Goal: Task Accomplishment & Management: Manage account settings

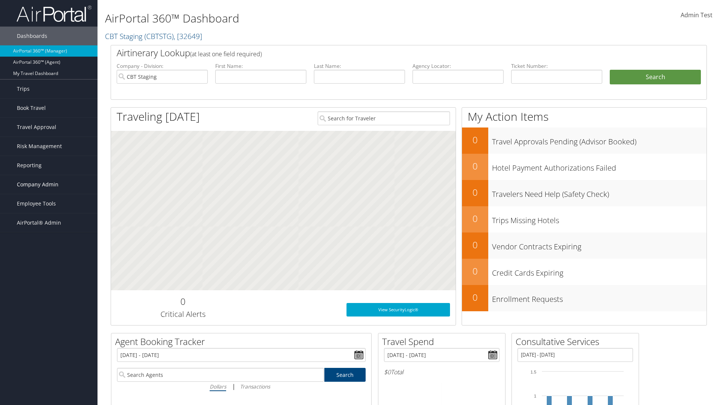
click at [49, 184] on span "Company Admin" at bounding box center [38, 184] width 42 height 19
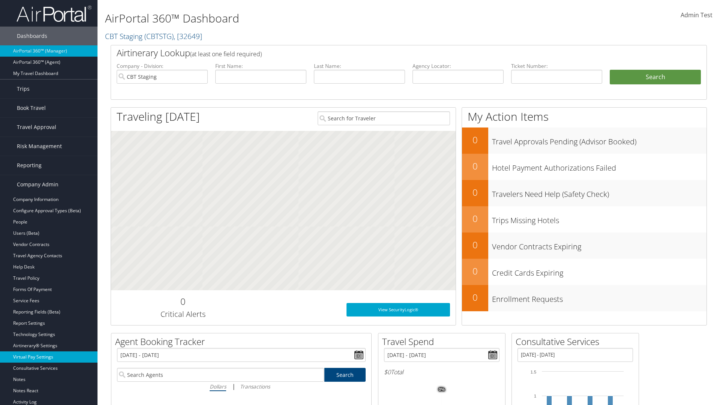
click at [49, 357] on link "Virtual Pay Settings" at bounding box center [48, 356] width 97 height 11
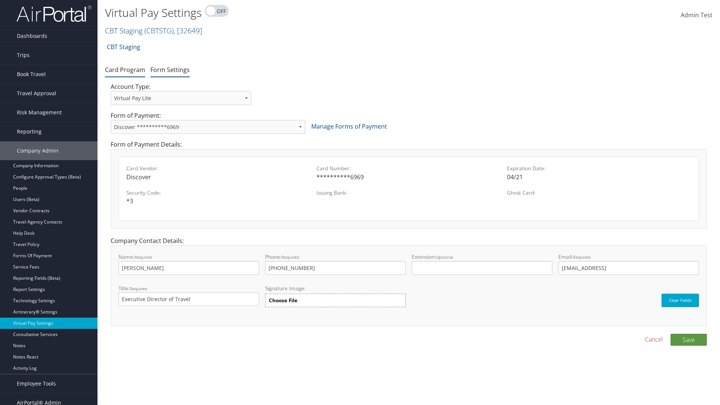
click at [170, 69] on link "Form Settings" at bounding box center [169, 70] width 39 height 8
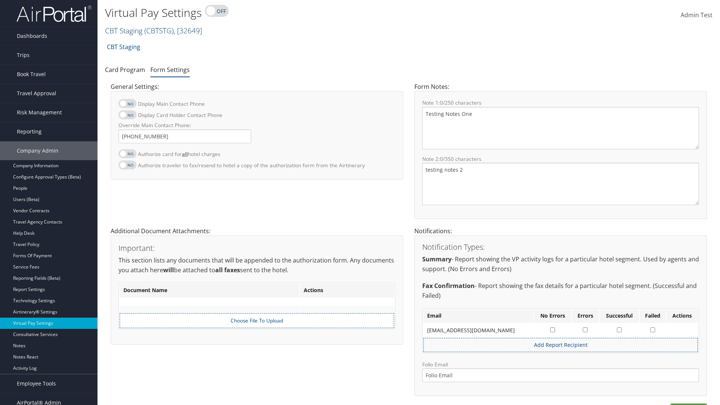
click at [124, 30] on link "CBT Staging ( CBTSTG ) , [ 32649 ]" at bounding box center [153, 30] width 97 height 10
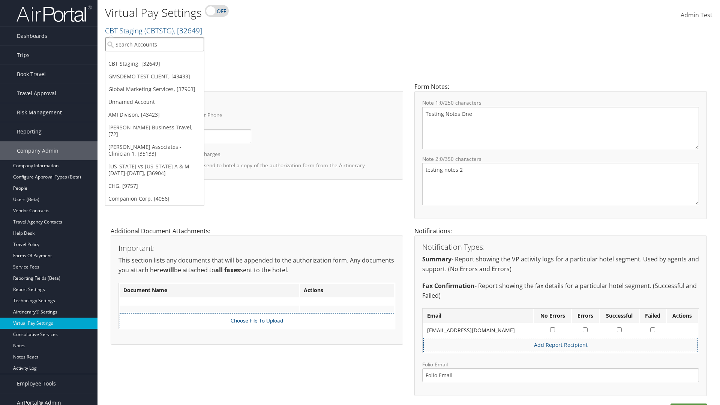
click at [154, 44] on input "search" at bounding box center [154, 44] width 99 height 14
type input "[PERSON_NAME] Business Travel"
click at [165, 58] on div "Christopherson Business Travel (C10001), [72]" at bounding box center [165, 58] width 128 height 7
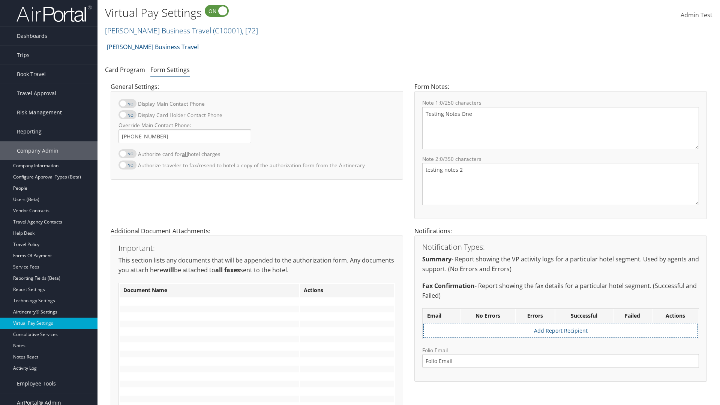
click at [127, 153] on label at bounding box center [127, 153] width 18 height 9
click at [127, 155] on input "Authorize card for all hotel charges" at bounding box center [124, 157] width 5 height 5
checkbox input "true"
click at [127, 115] on label at bounding box center [127, 114] width 18 height 9
click at [127, 116] on input "Display Card Holder Contact Phone" at bounding box center [124, 118] width 5 height 5
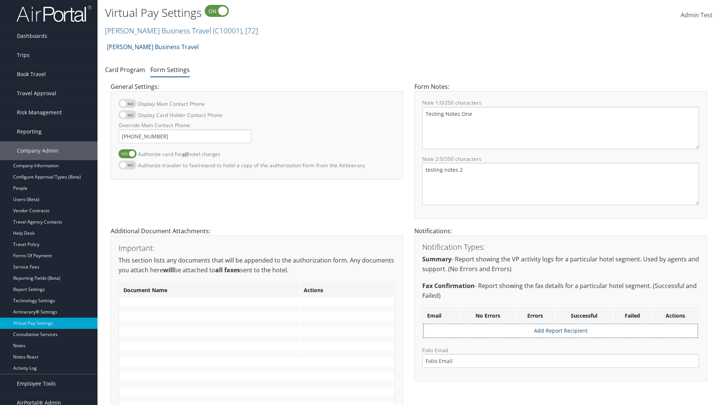
checkbox input "true"
click at [127, 103] on label at bounding box center [127, 103] width 18 height 9
click at [127, 105] on input "Display Main Contact Phone" at bounding box center [124, 107] width 5 height 5
checkbox input "true"
click at [127, 165] on label at bounding box center [127, 164] width 18 height 9
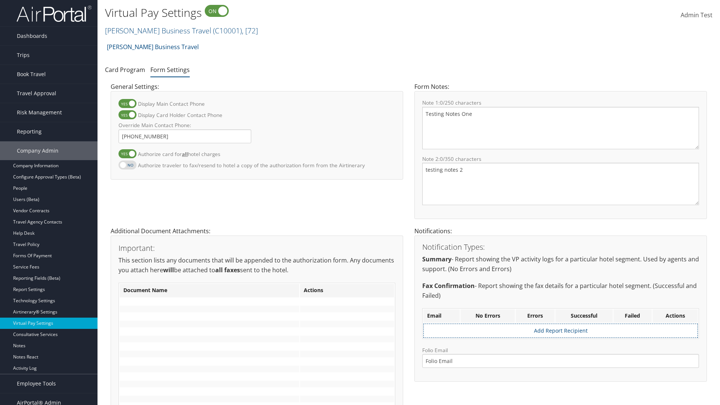
click at [127, 166] on input "Authorize traveler to fax/resend to hotel a copy of the authorization form from…" at bounding box center [124, 168] width 5 height 5
checkbox input "true"
click at [127, 153] on label at bounding box center [127, 153] width 18 height 9
click at [127, 155] on input "Authorize card for all hotel charges" at bounding box center [124, 157] width 5 height 5
checkbox input "false"
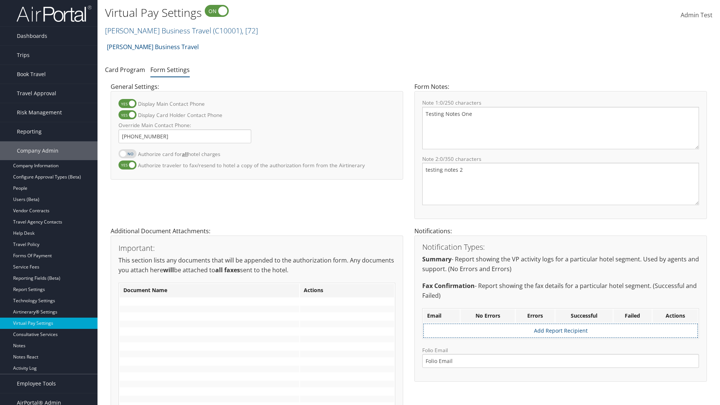
click at [127, 115] on label at bounding box center [127, 114] width 18 height 9
click at [127, 116] on input "Display Card Holder Contact Phone" at bounding box center [124, 118] width 5 height 5
checkbox input "false"
click at [127, 103] on label at bounding box center [127, 103] width 18 height 9
click at [127, 105] on input "Display Main Contact Phone" at bounding box center [124, 107] width 5 height 5
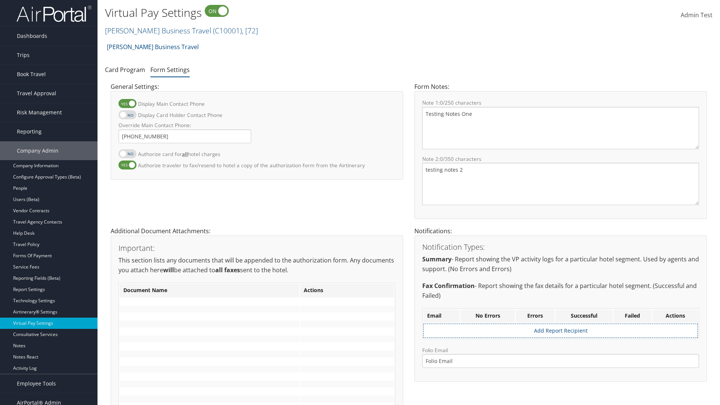
checkbox input "false"
click at [127, 165] on label at bounding box center [127, 164] width 18 height 9
click at [127, 166] on input "Authorize traveler to fax/resend to hotel a copy of the authorization form from…" at bounding box center [124, 168] width 5 height 5
checkbox input "false"
click at [185, 136] on input "Override Main Contact Phone:" at bounding box center [184, 136] width 133 height 14
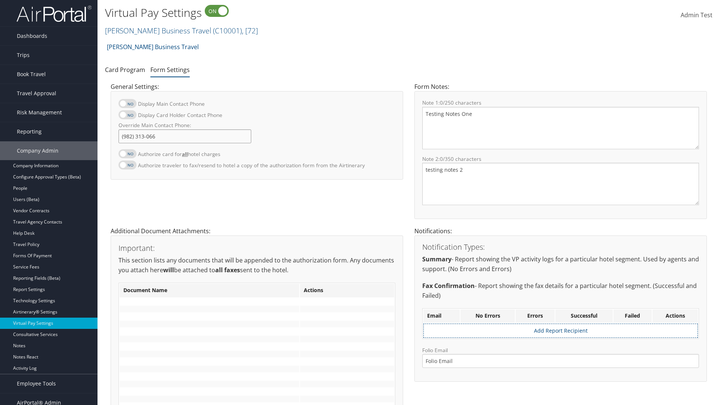
type input "[PHONE_NUMBER]"
click at [561, 128] on textarea "Testing Notes One" at bounding box center [560, 128] width 277 height 42
type textarea "Testing Notes One"
click at [561, 184] on textarea "testing notes 2" at bounding box center [560, 184] width 277 height 42
type textarea "testing notes 2"
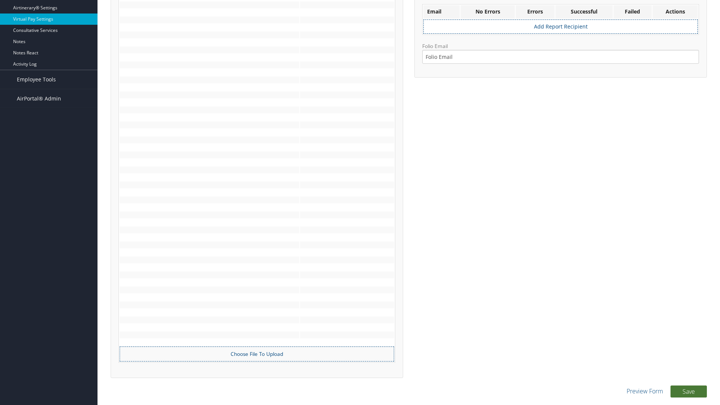
click at [688, 391] on button "Save" at bounding box center [688, 391] width 36 height 12
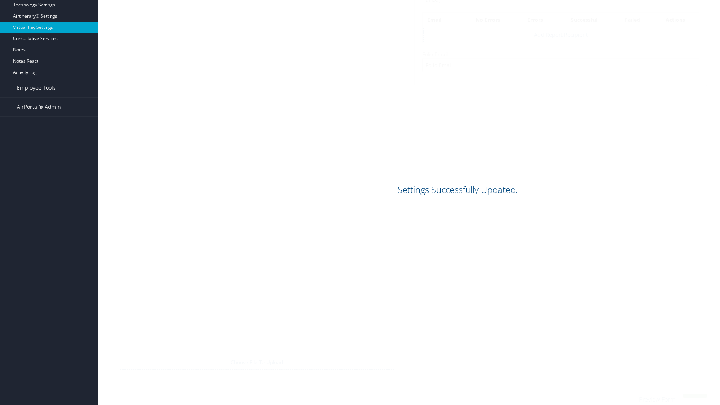
scroll to position [296, 0]
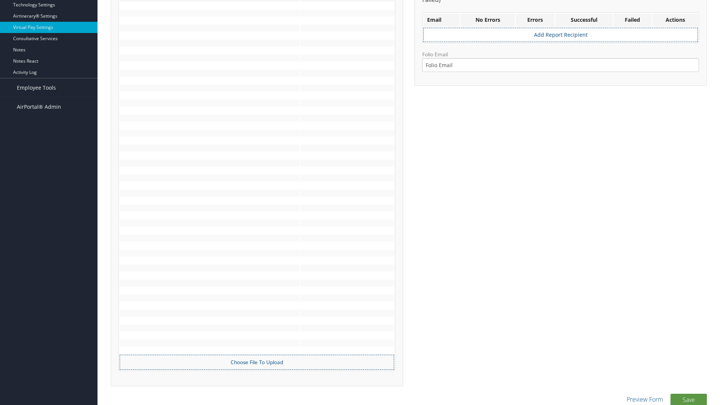
scroll to position [296, 0]
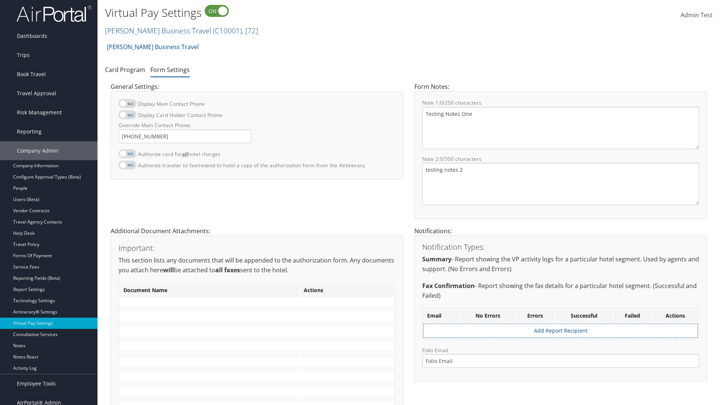
scroll to position [296, 0]
